Goal: Task Accomplishment & Management: Understand process/instructions

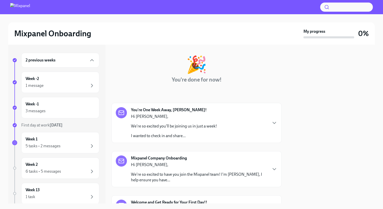
scroll to position [21, 0]
click at [274, 121] on icon "button" at bounding box center [275, 122] width 6 height 6
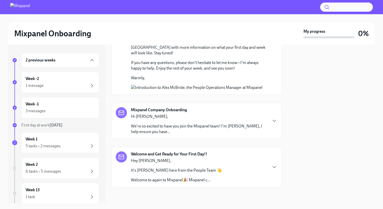
scroll to position [371, 0]
click at [273, 124] on icon "button" at bounding box center [275, 121] width 6 height 6
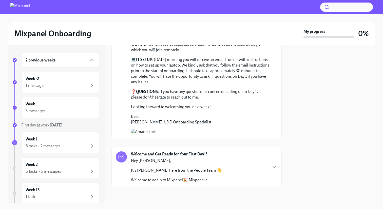
scroll to position [526, 0]
click at [272, 164] on icon "button" at bounding box center [275, 167] width 6 height 6
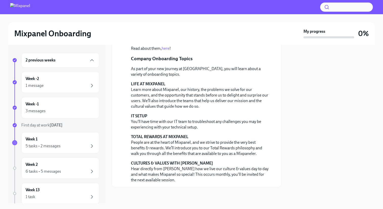
scroll to position [849, 0]
click at [94, 140] on div "Week 1 5 tasks • 2 messages" at bounding box center [60, 142] width 69 height 13
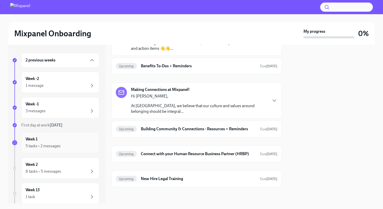
scroll to position [73, 0]
click at [276, 101] on icon "button" at bounding box center [275, 100] width 6 height 6
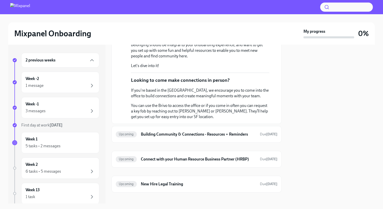
scroll to position [160, 0]
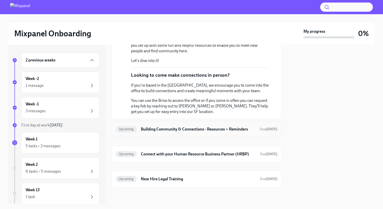
click at [223, 129] on h6 "Building Community & Connections - Resources + Reminders" at bounding box center [198, 129] width 115 height 6
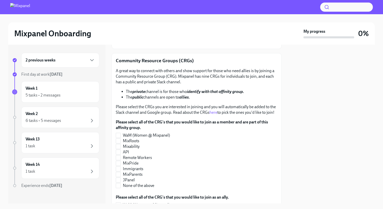
scroll to position [72, 0]
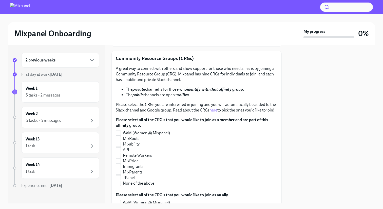
click at [214, 111] on link "here" at bounding box center [214, 110] width 8 height 5
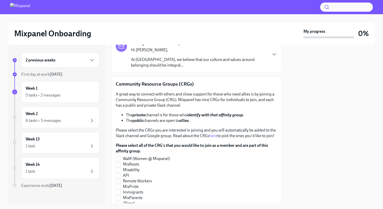
scroll to position [0, 0]
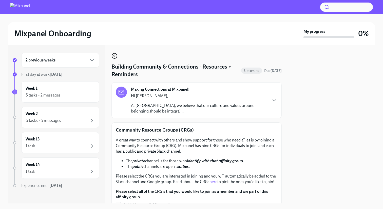
click at [115, 58] on circle "button" at bounding box center [114, 55] width 5 height 5
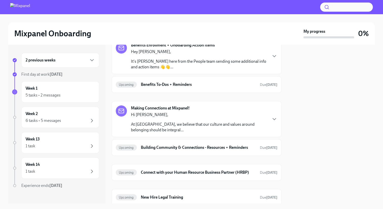
scroll to position [73, 0]
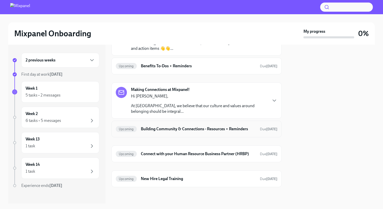
click at [157, 130] on h6 "Building Community & Connections - Resources + Reminders" at bounding box center [198, 129] width 115 height 6
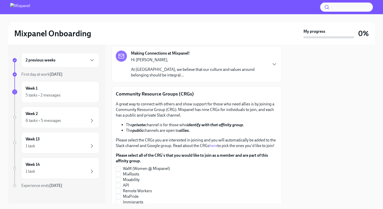
scroll to position [41, 0]
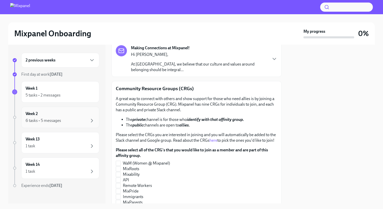
click at [80, 117] on div "Week 2 6 tasks • 5 messages" at bounding box center [60, 117] width 69 height 13
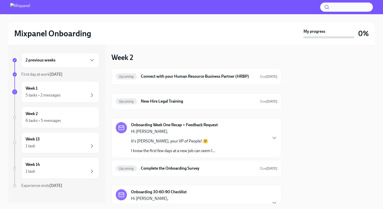
click at [182, 128] on div "Onboarding Week One Recap + Feedback Request Hi [PERSON_NAME], It's [PERSON_NAM…" at bounding box center [174, 137] width 87 height 31
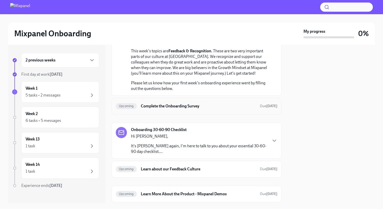
scroll to position [189, 0]
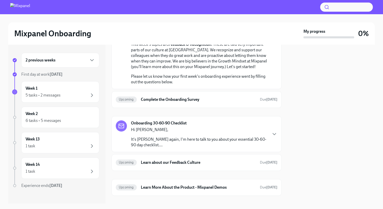
click at [222, 132] on div "Hi [PERSON_NAME], It's [PERSON_NAME] again, I'm here to talk to you about your …" at bounding box center [199, 137] width 136 height 21
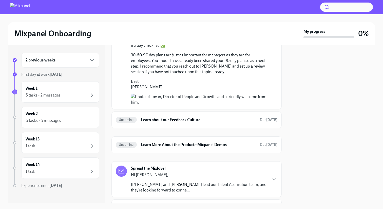
scroll to position [305, 0]
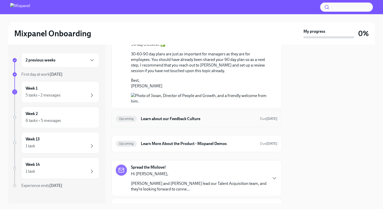
click at [216, 121] on h6 "Learn about our Feedback Culture" at bounding box center [198, 119] width 115 height 6
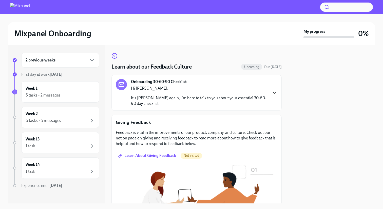
click at [276, 93] on icon "button" at bounding box center [275, 93] width 6 height 6
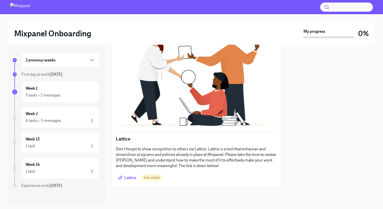
scroll to position [239, 0]
